Goal: Obtain resource: Download file/media

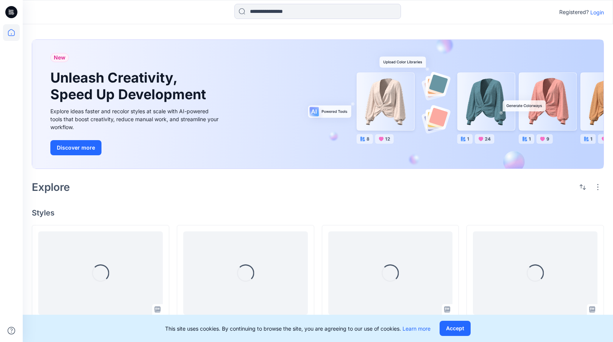
click at [597, 12] on p "Login" at bounding box center [597, 12] width 14 height 8
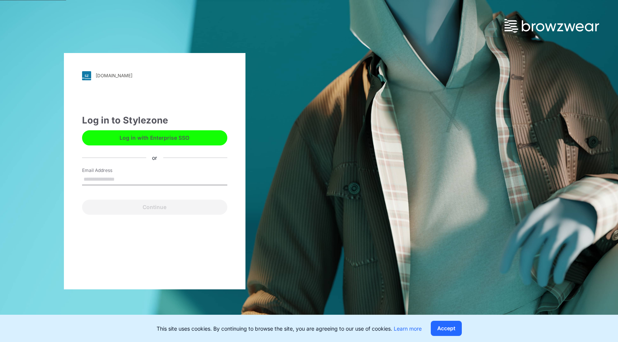
click at [149, 138] on button "Log in with Enterprise SSO" at bounding box center [154, 137] width 145 height 15
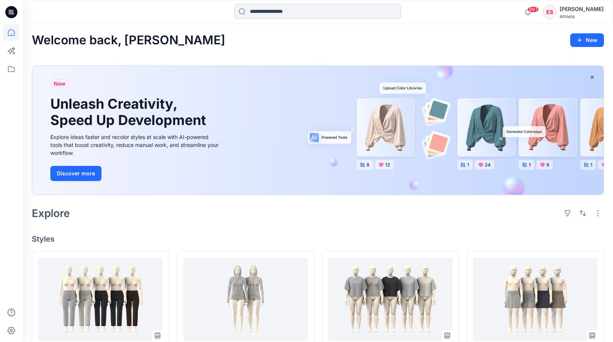
click at [297, 12] on input at bounding box center [317, 11] width 167 height 15
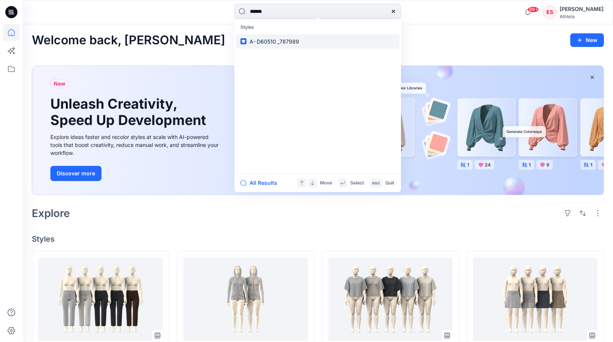
type input "******"
click at [271, 40] on mark "D60510" at bounding box center [266, 41] width 22 height 9
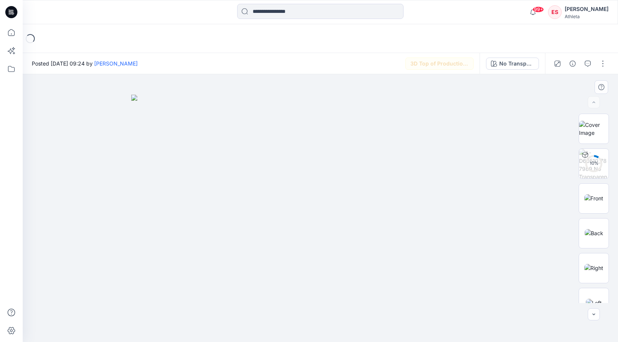
drag, startPoint x: 612, startPoint y: 169, endPoint x: 616, endPoint y: 181, distance: 12.4
click at [616, 181] on div "10 % BW DXF" at bounding box center [594, 208] width 48 height 189
drag, startPoint x: 612, startPoint y: 182, endPoint x: 615, endPoint y: 192, distance: 10.5
click at [613, 198] on div "20 % BW DXF" at bounding box center [594, 208] width 48 height 189
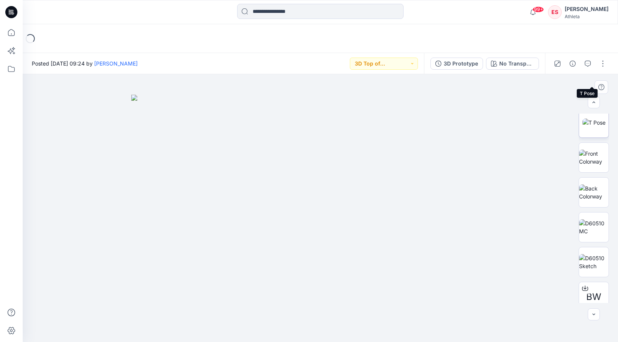
scroll to position [294, 0]
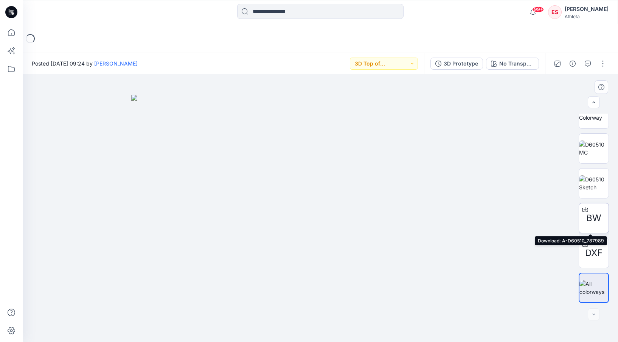
click at [585, 209] on icon at bounding box center [585, 209] width 6 height 6
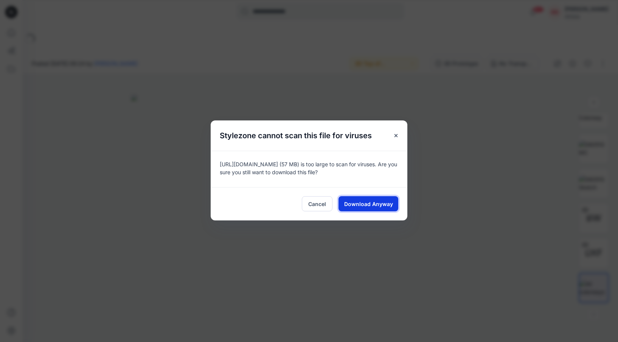
click at [358, 204] on span "Download Anyway" at bounding box center [368, 204] width 49 height 8
